Goal: Information Seeking & Learning: Learn about a topic

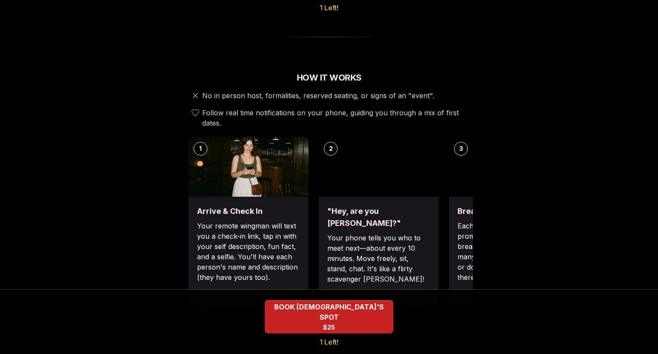
scroll to position [260, 0]
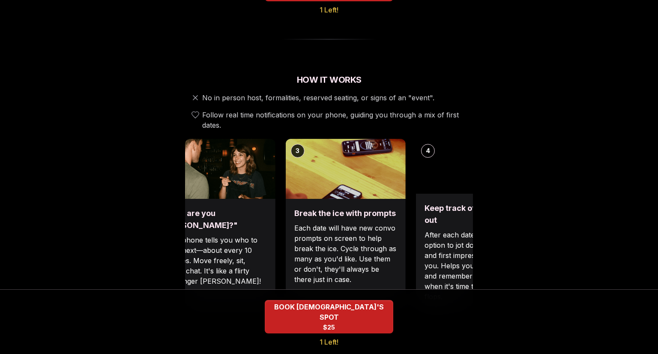
click at [296, 214] on div "Break the ice with prompts Each date will have new convo prompts on screen to h…" at bounding box center [346, 254] width 120 height 111
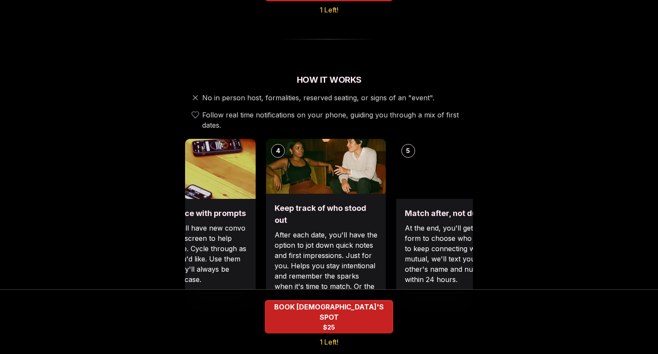
click at [271, 258] on div "Keep track of who stood out After each date, you'll have the option to jot down…" at bounding box center [326, 252] width 120 height 117
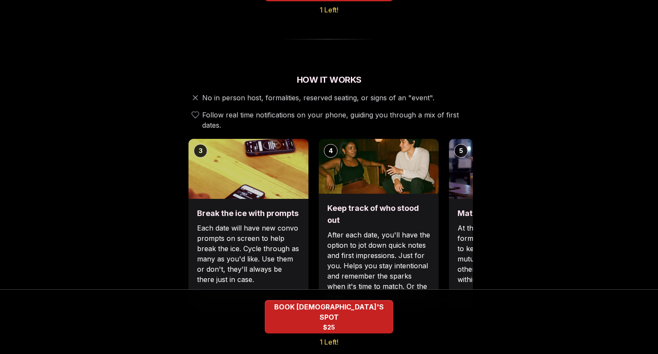
click at [271, 258] on p "Each date will have new convo prompts on screen to help break the ice. Cycle th…" at bounding box center [248, 254] width 103 height 62
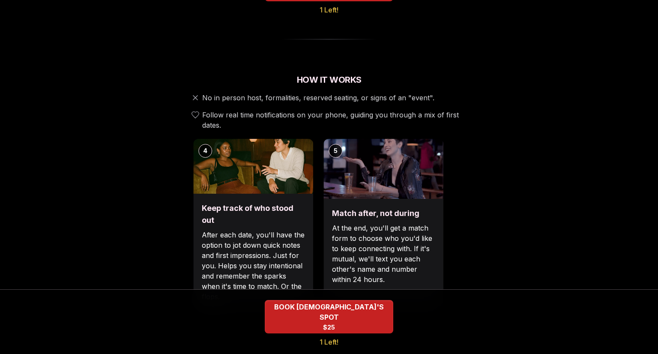
click at [275, 243] on div "Keep track of who stood out After each date, you'll have the option to jot down…" at bounding box center [253, 252] width 120 height 117
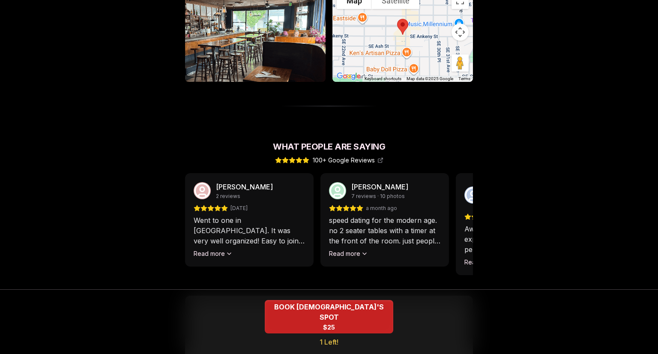
scroll to position [660, 0]
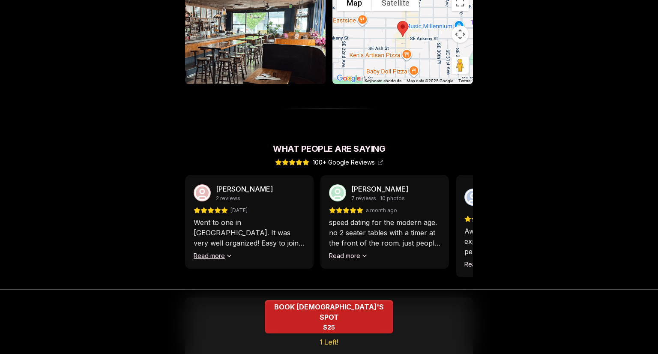
click at [216, 252] on button "Read more" at bounding box center [213, 256] width 39 height 9
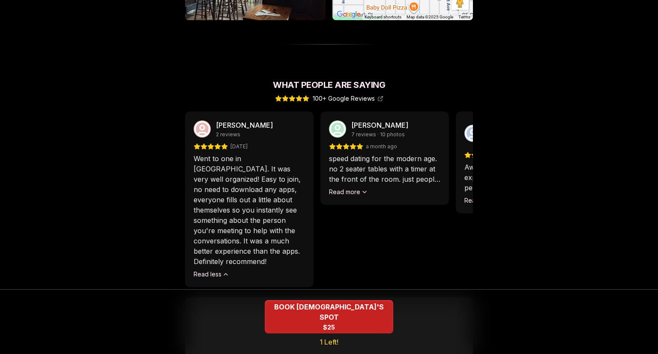
scroll to position [721, 0]
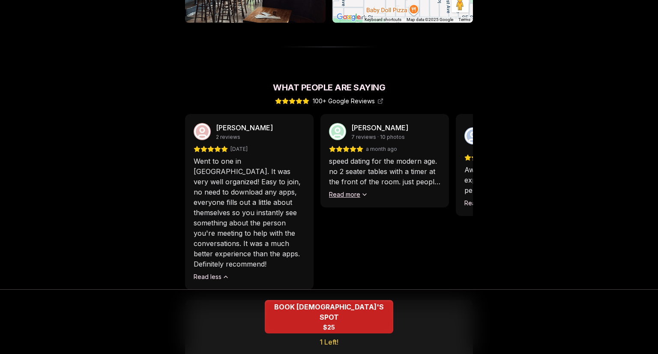
click at [345, 190] on button "Read more" at bounding box center [348, 194] width 39 height 9
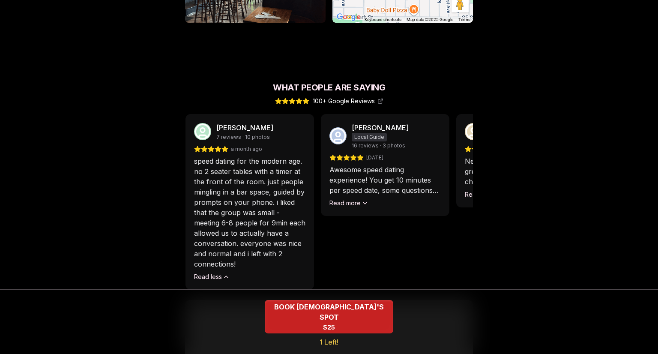
click at [282, 174] on p "speed dating for the modern age. no 2 seater tables with a timer at the front o…" at bounding box center [249, 212] width 111 height 113
click at [346, 199] on button "Read more" at bounding box center [348, 203] width 39 height 9
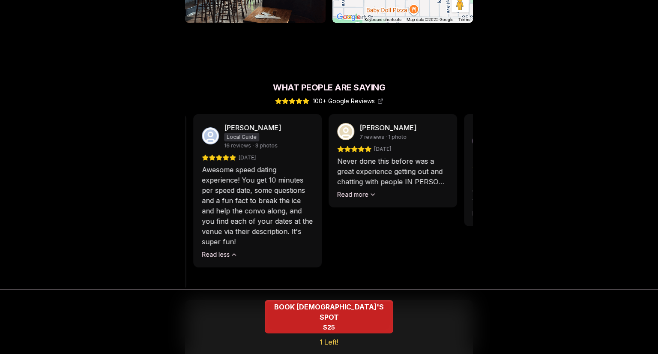
click at [299, 165] on p "Awesome speed dating experience! You get 10 minutes per speed date, some questi…" at bounding box center [257, 206] width 111 height 82
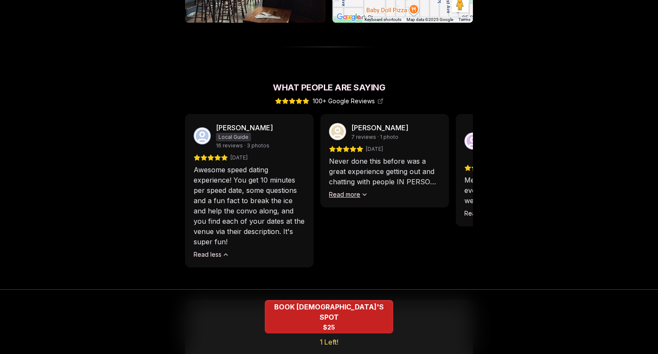
click at [344, 190] on button "Read more" at bounding box center [348, 194] width 39 height 9
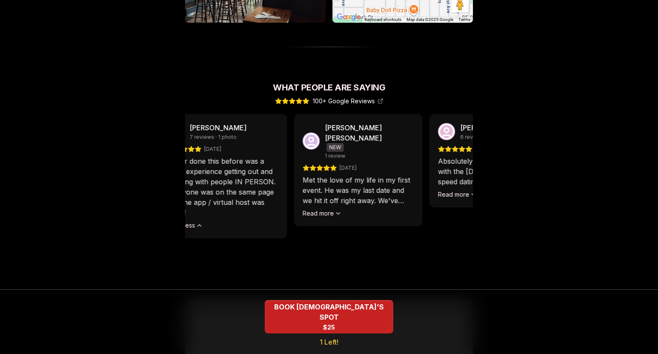
click at [261, 183] on p "Never done this before was a great experience getting out and chatting with peo…" at bounding box center [222, 187] width 111 height 62
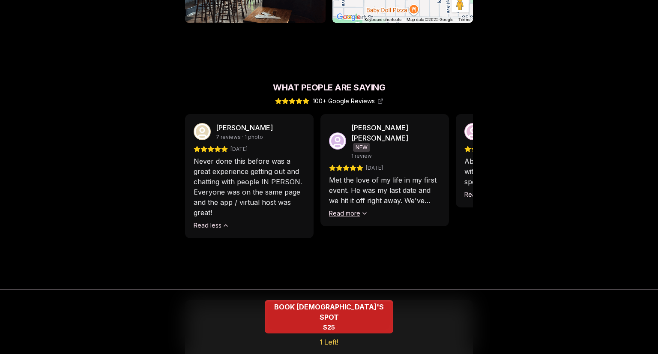
click at [352, 209] on button "Read more" at bounding box center [348, 213] width 39 height 9
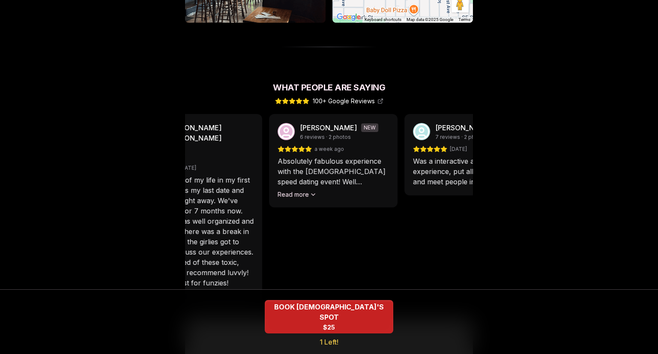
click at [247, 217] on p "Met the love of my life in my first event. He was my last date and we hit it of…" at bounding box center [197, 231] width 111 height 113
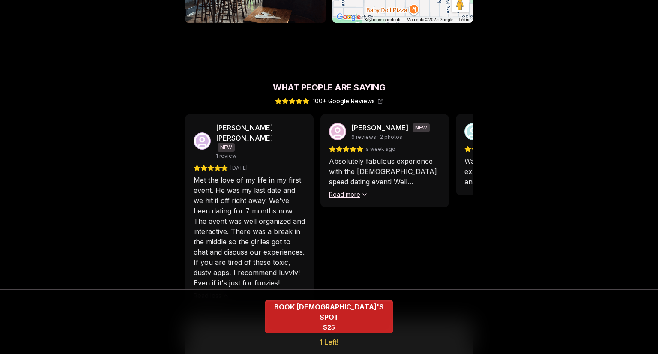
click at [354, 190] on button "Read more" at bounding box center [348, 194] width 39 height 9
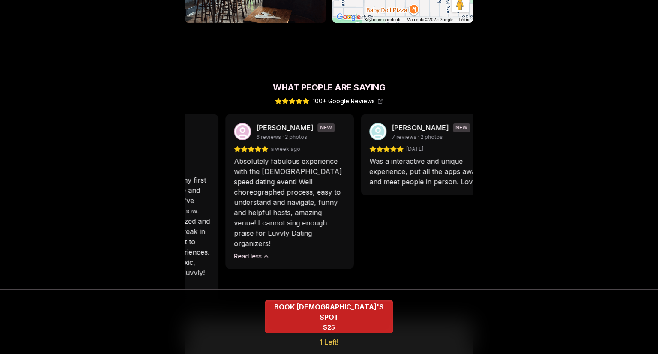
click at [330, 161] on p "Absolutely fabulous experience with the [DEMOGRAPHIC_DATA] speed dating event! …" at bounding box center [289, 202] width 111 height 93
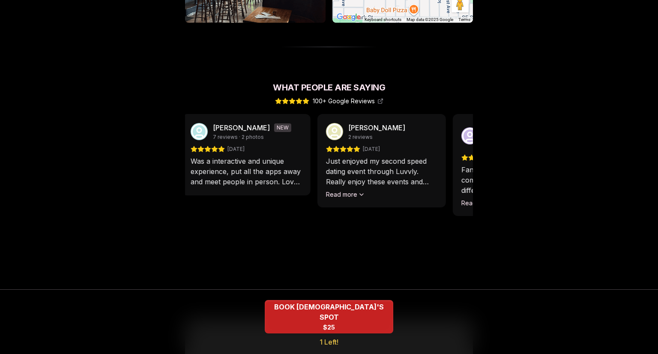
click at [278, 159] on p "Was a interactive and unique experience, put all the apps away and meet people …" at bounding box center [246, 171] width 111 height 31
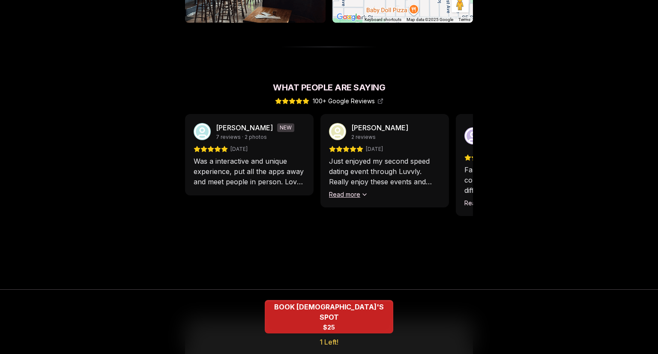
click at [336, 190] on button "Read more" at bounding box center [348, 194] width 39 height 9
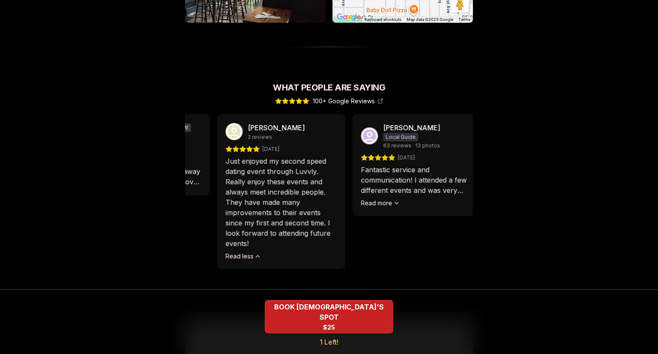
click at [316, 195] on p "Just enjoyed my second speed dating event through Luvvly. Really enjoy these ev…" at bounding box center [280, 202] width 111 height 93
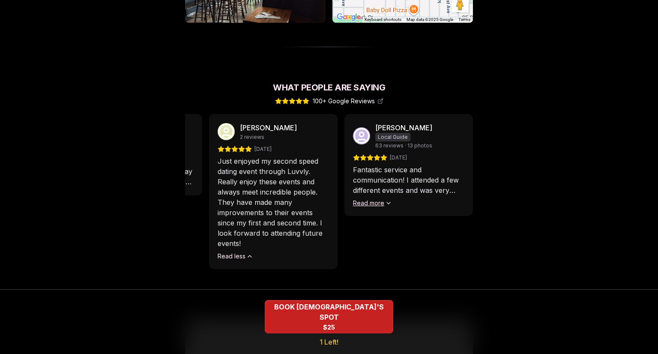
click at [374, 199] on button "Read more" at bounding box center [372, 203] width 39 height 9
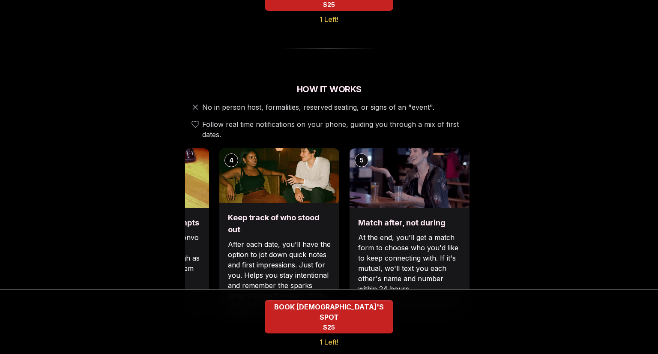
scroll to position [0, 0]
